Goal: Information Seeking & Learning: Learn about a topic

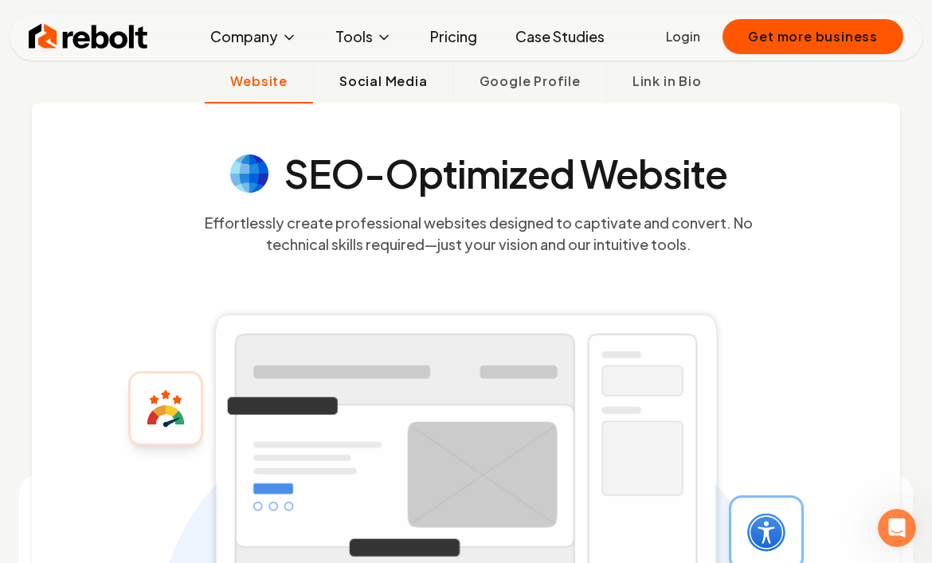
click at [394, 85] on span "Social Media" at bounding box center [383, 81] width 88 height 19
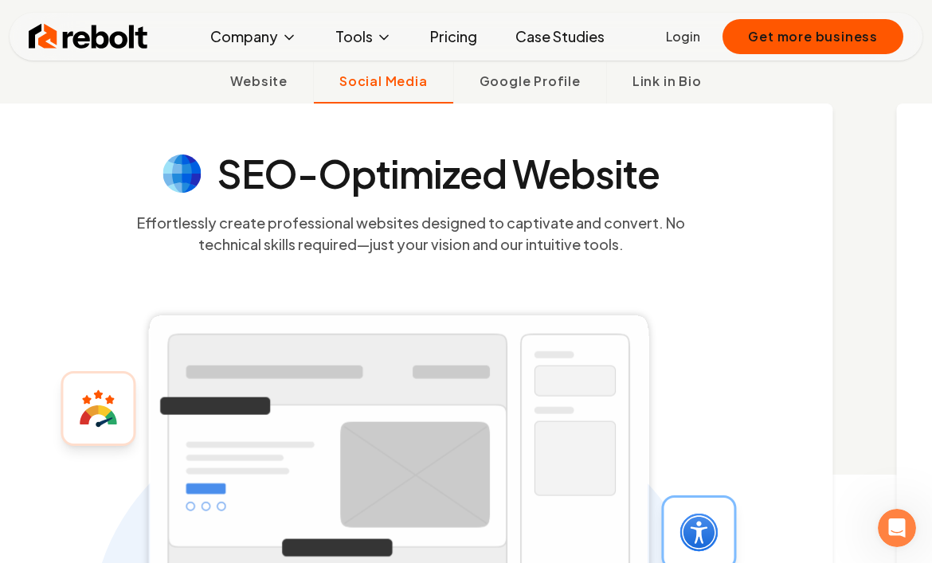
scroll to position [454, 0]
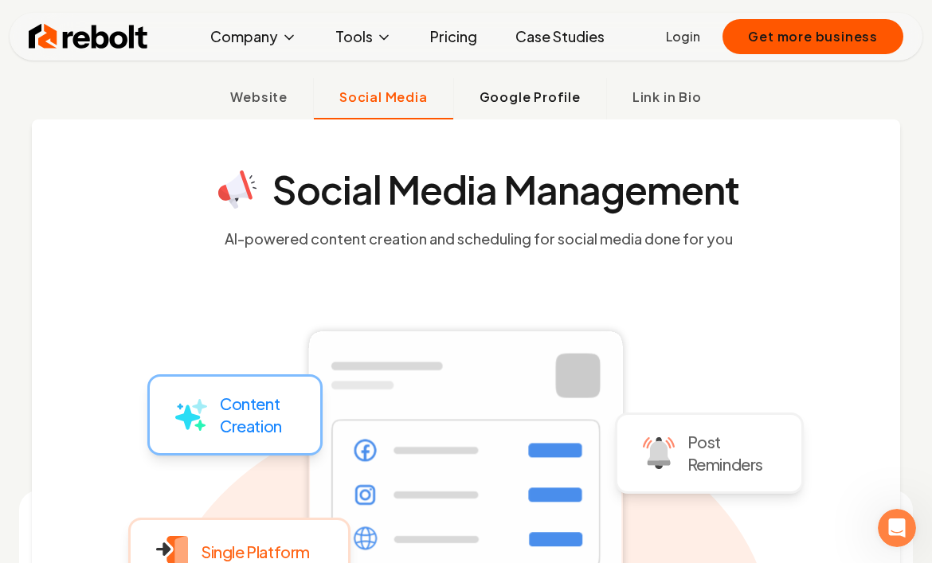
click at [572, 94] on span "Google Profile" at bounding box center [530, 97] width 101 height 19
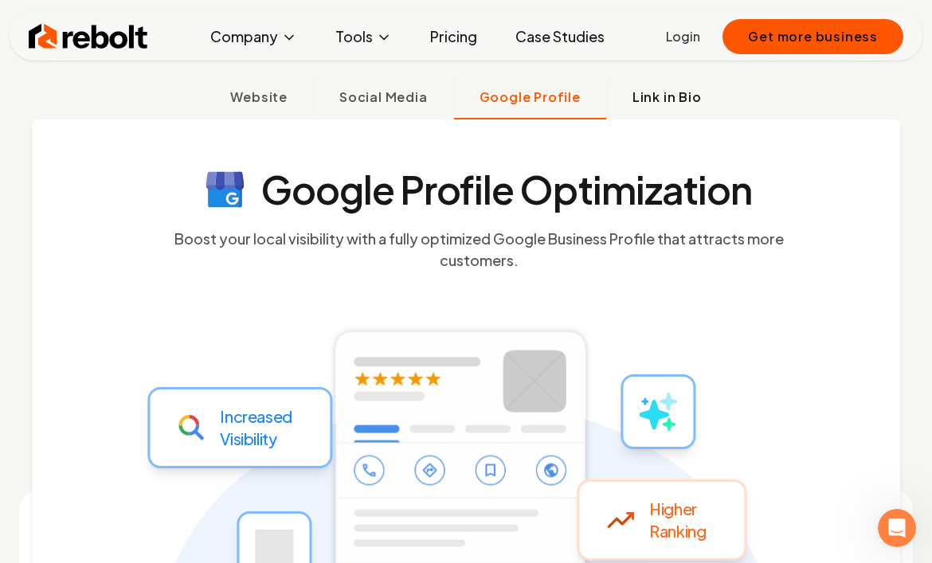
click at [673, 96] on span "Link in Bio" at bounding box center [667, 97] width 69 height 19
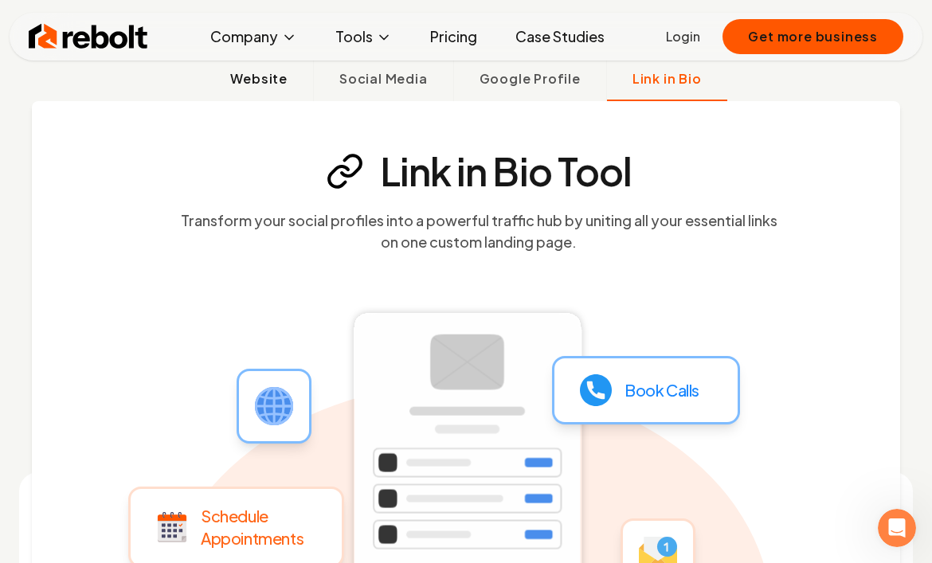
click at [268, 85] on span "Website" at bounding box center [258, 78] width 57 height 19
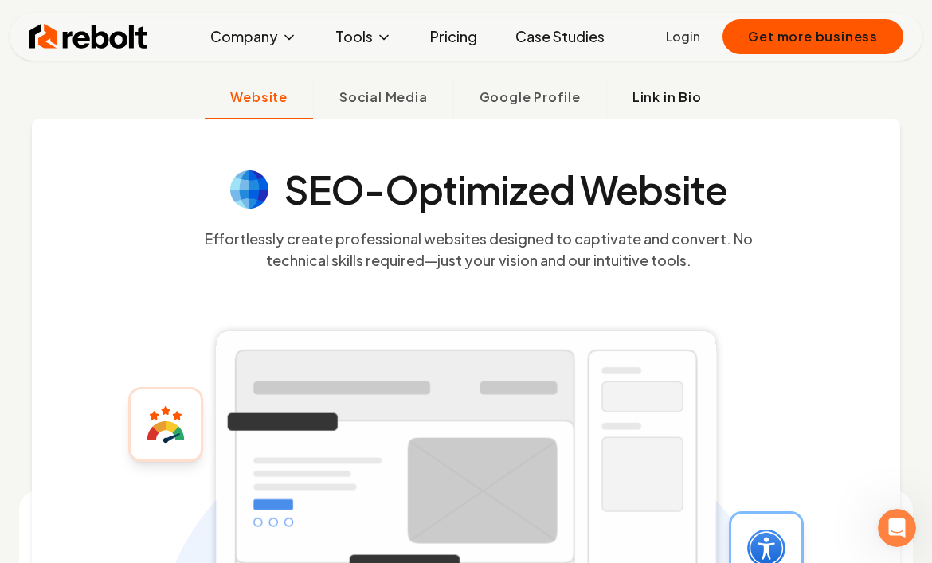
click at [656, 103] on span "Link in Bio" at bounding box center [667, 97] width 69 height 19
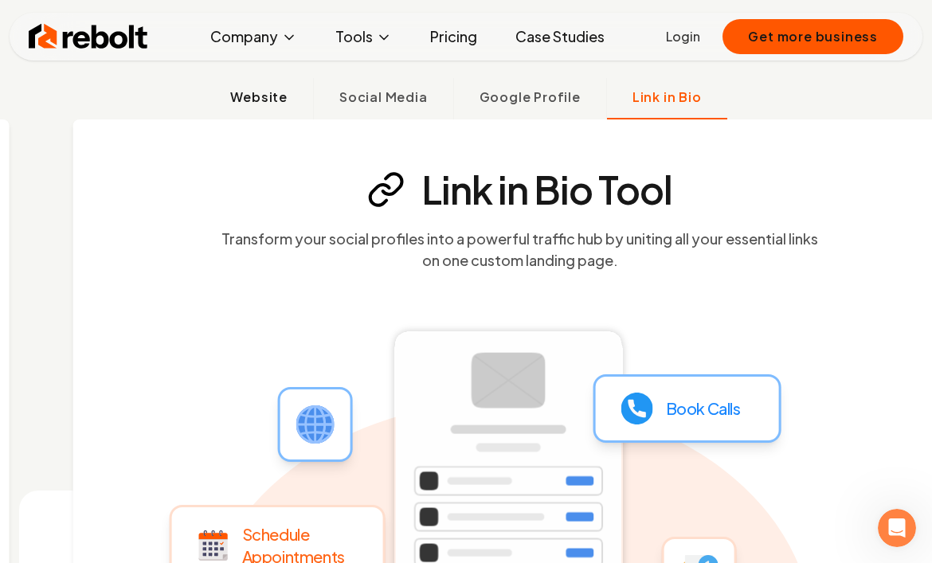
click at [268, 100] on span "Website" at bounding box center [258, 97] width 57 height 19
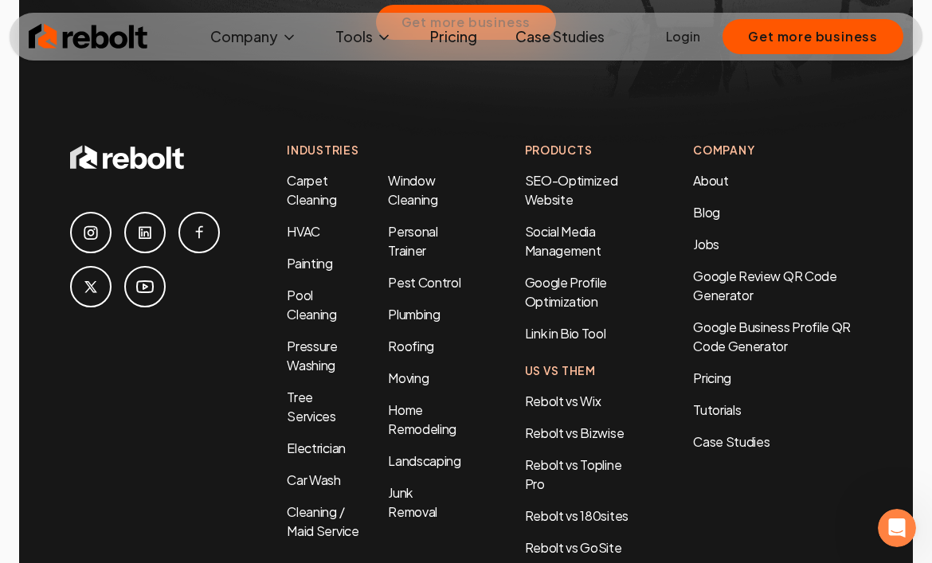
scroll to position [7558, 0]
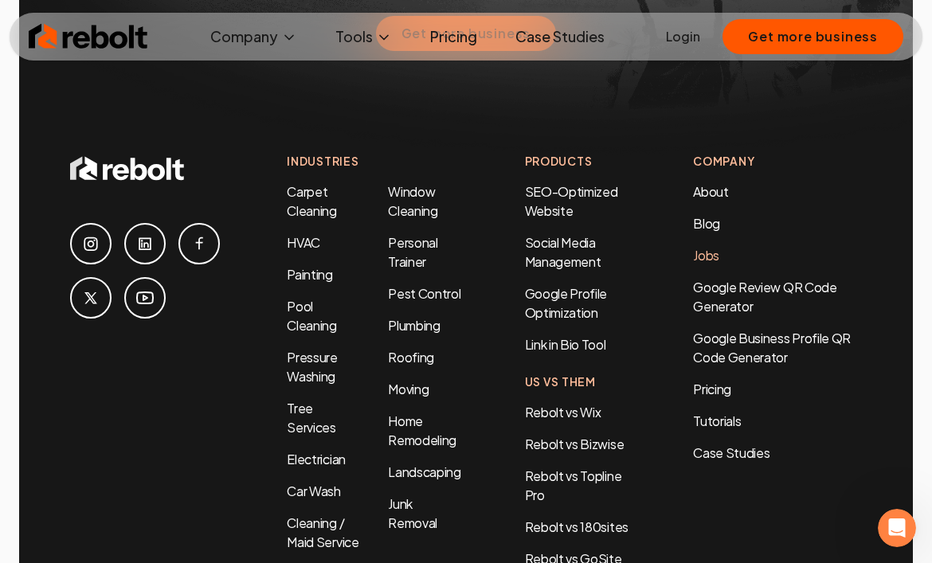
click at [703, 247] on link "Jobs" at bounding box center [706, 255] width 26 height 17
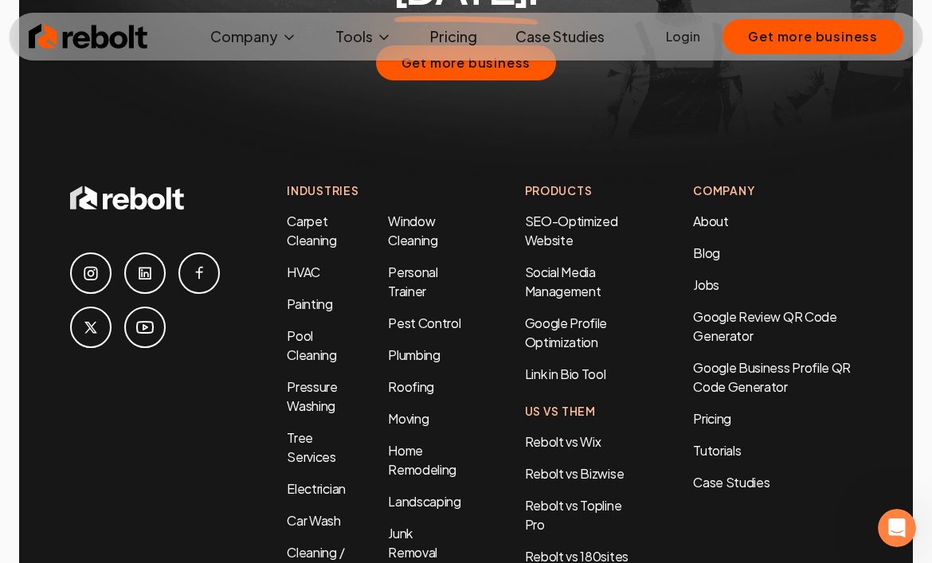
scroll to position [7530, 0]
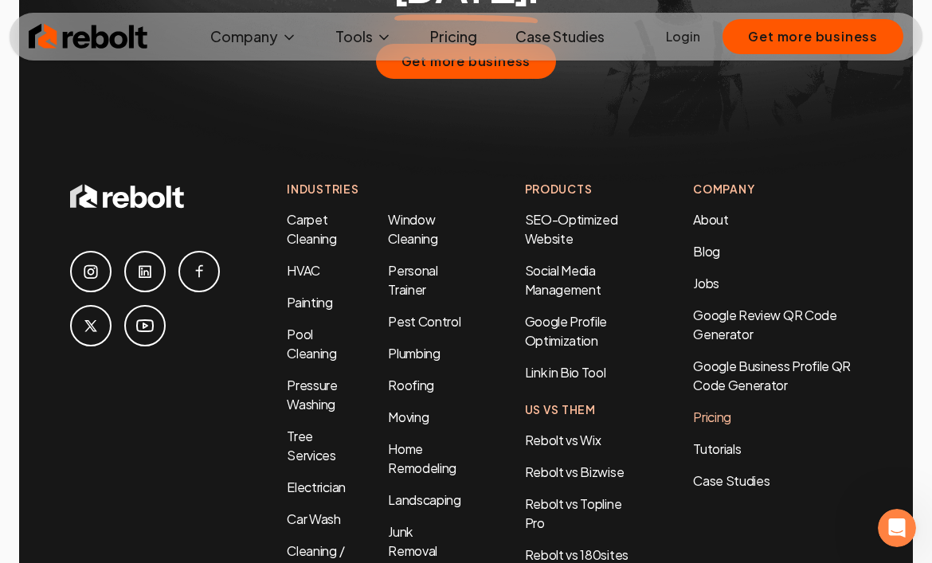
click at [717, 408] on link "Pricing" at bounding box center [777, 417] width 169 height 19
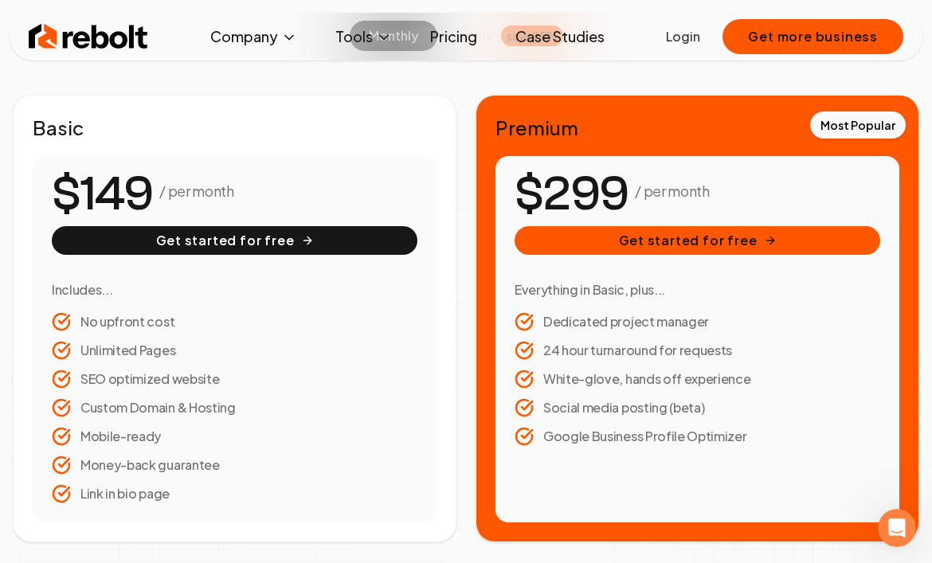
scroll to position [265, 0]
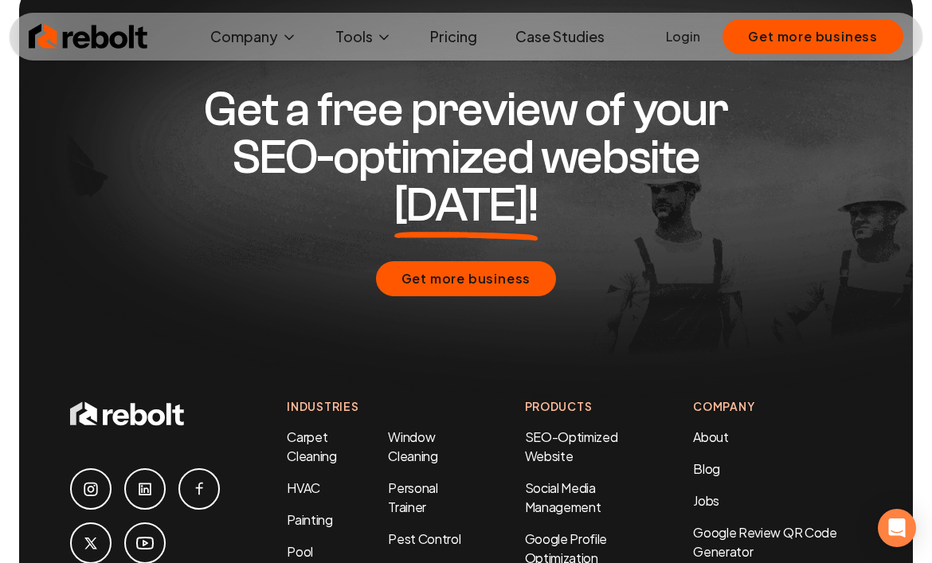
scroll to position [821, 0]
